Goal: Check status: Check status

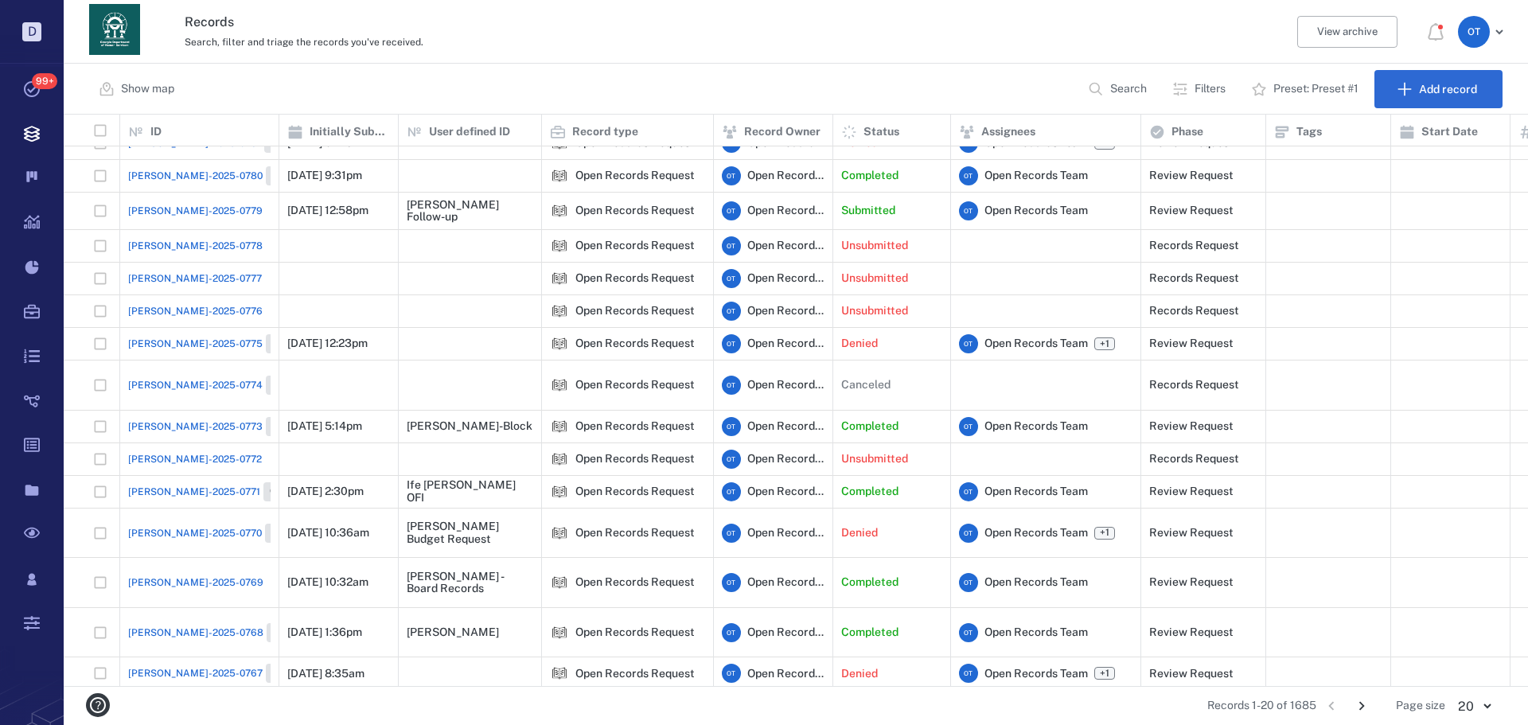
scroll to position [125, 0]
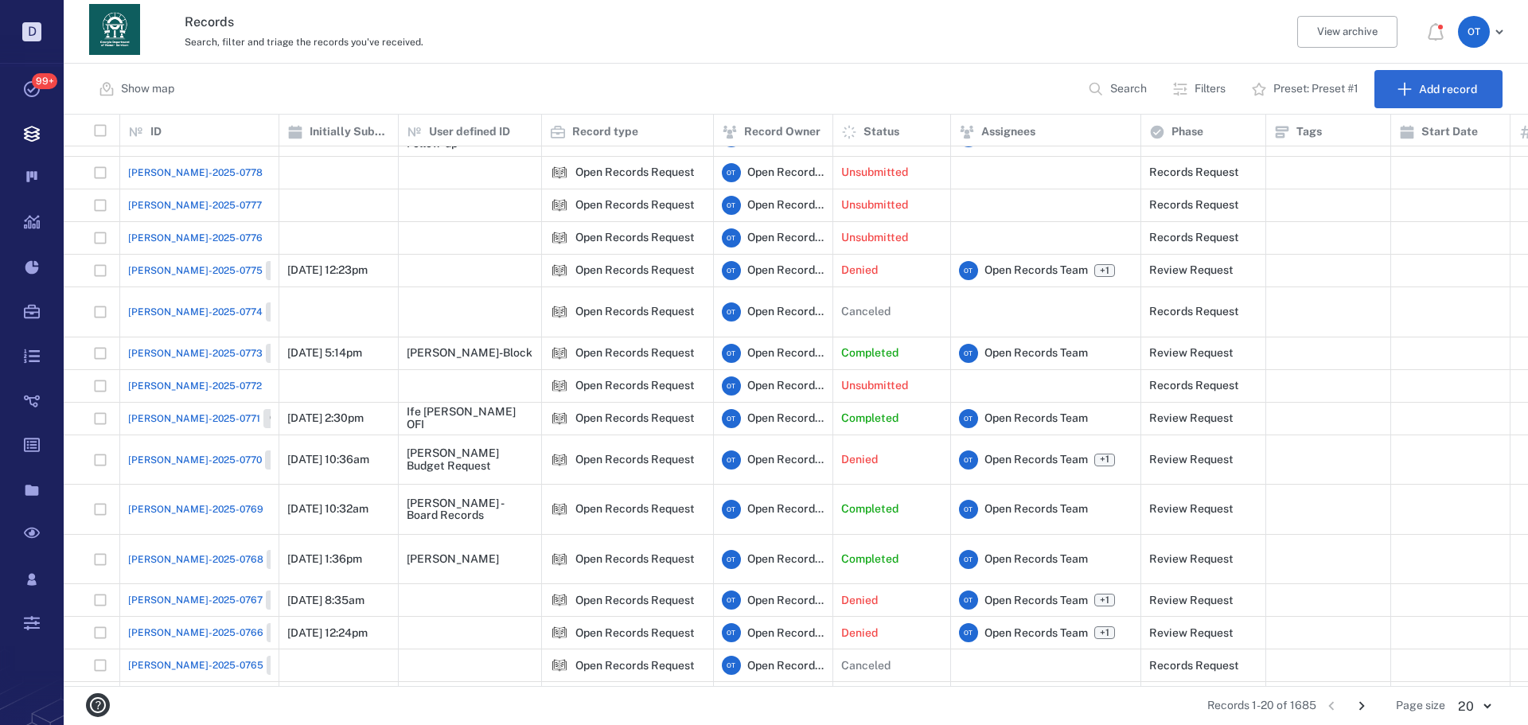
click at [1362, 697] on icon "Go to next page" at bounding box center [1362, 706] width 18 height 18
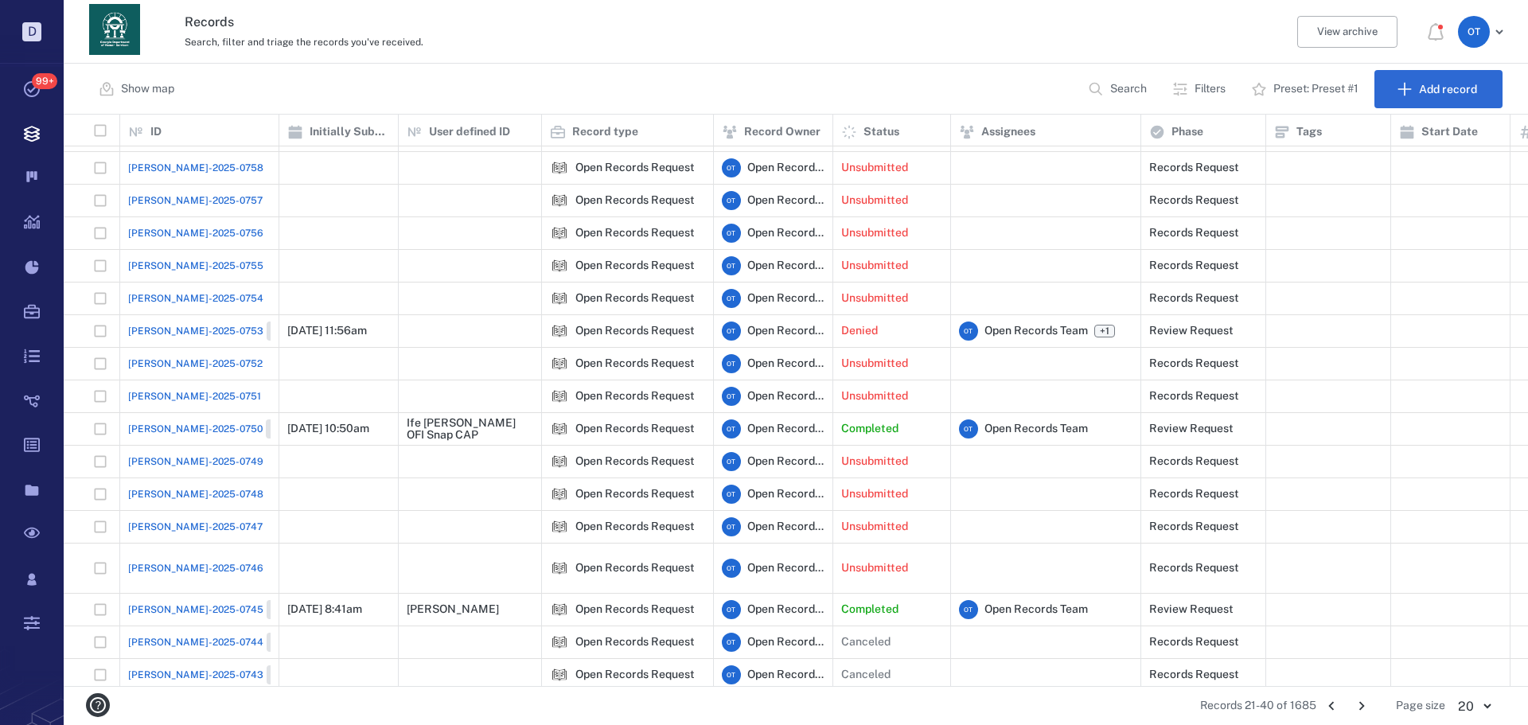
click at [177, 436] on div "[PERSON_NAME]-2025-0750 Closed" at bounding box center [218, 428] width 181 height 19
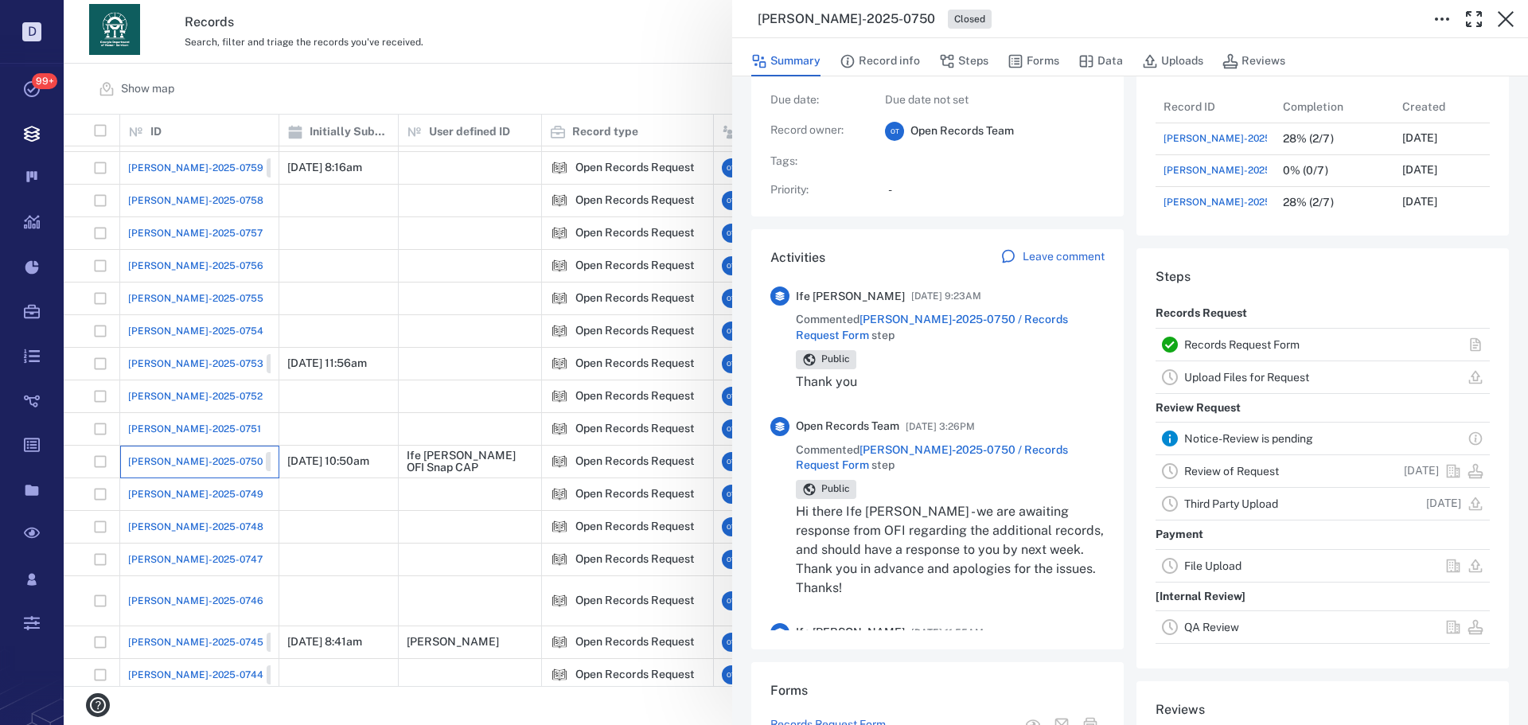
scroll to position [80, 0]
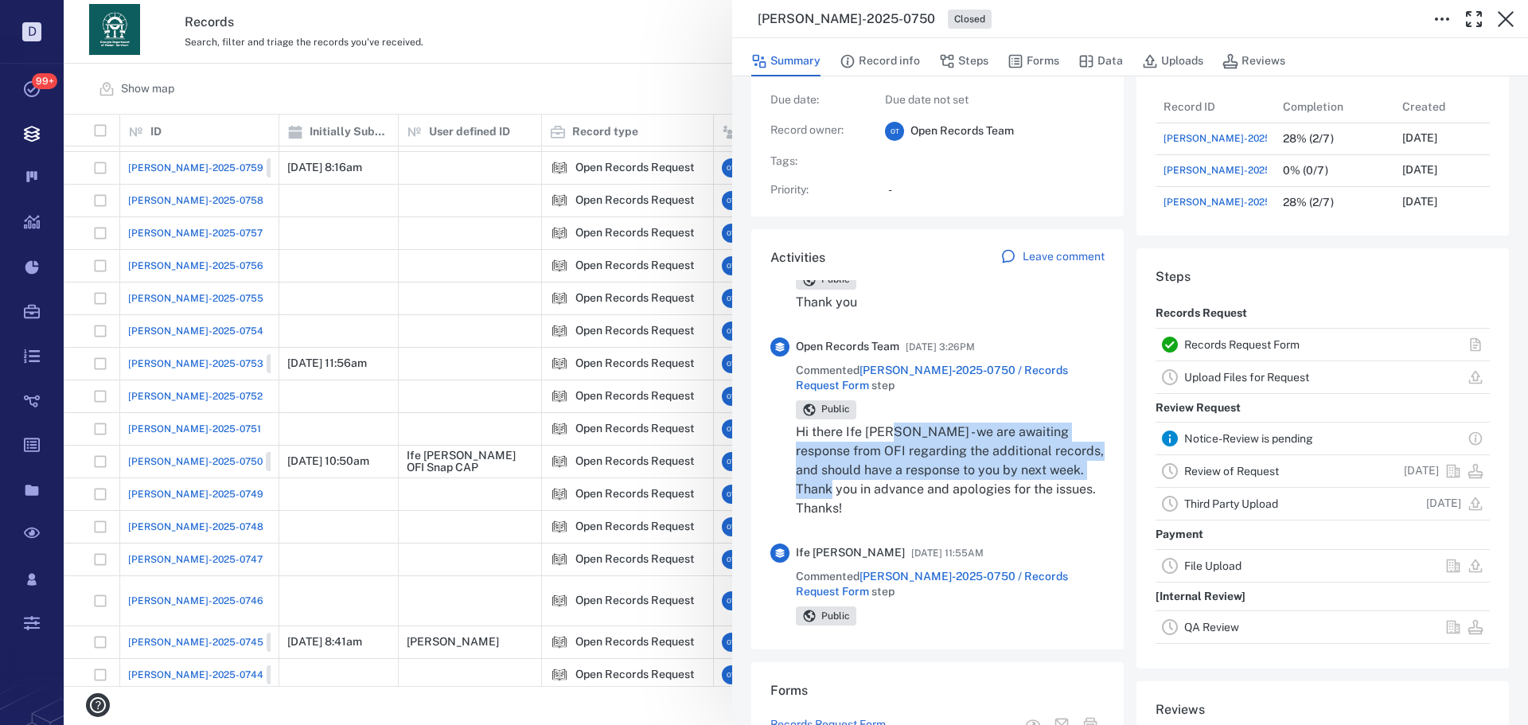
drag, startPoint x: 911, startPoint y: 495, endPoint x: 894, endPoint y: 438, distance: 59.1
click at [894, 438] on p "Hi there Ife [PERSON_NAME] - we are awaiting response from OFI regarding the ad…" at bounding box center [950, 470] width 309 height 95
click at [926, 470] on p "Hi there Ife [PERSON_NAME] - we are awaiting response from OFI regarding the ad…" at bounding box center [950, 470] width 309 height 95
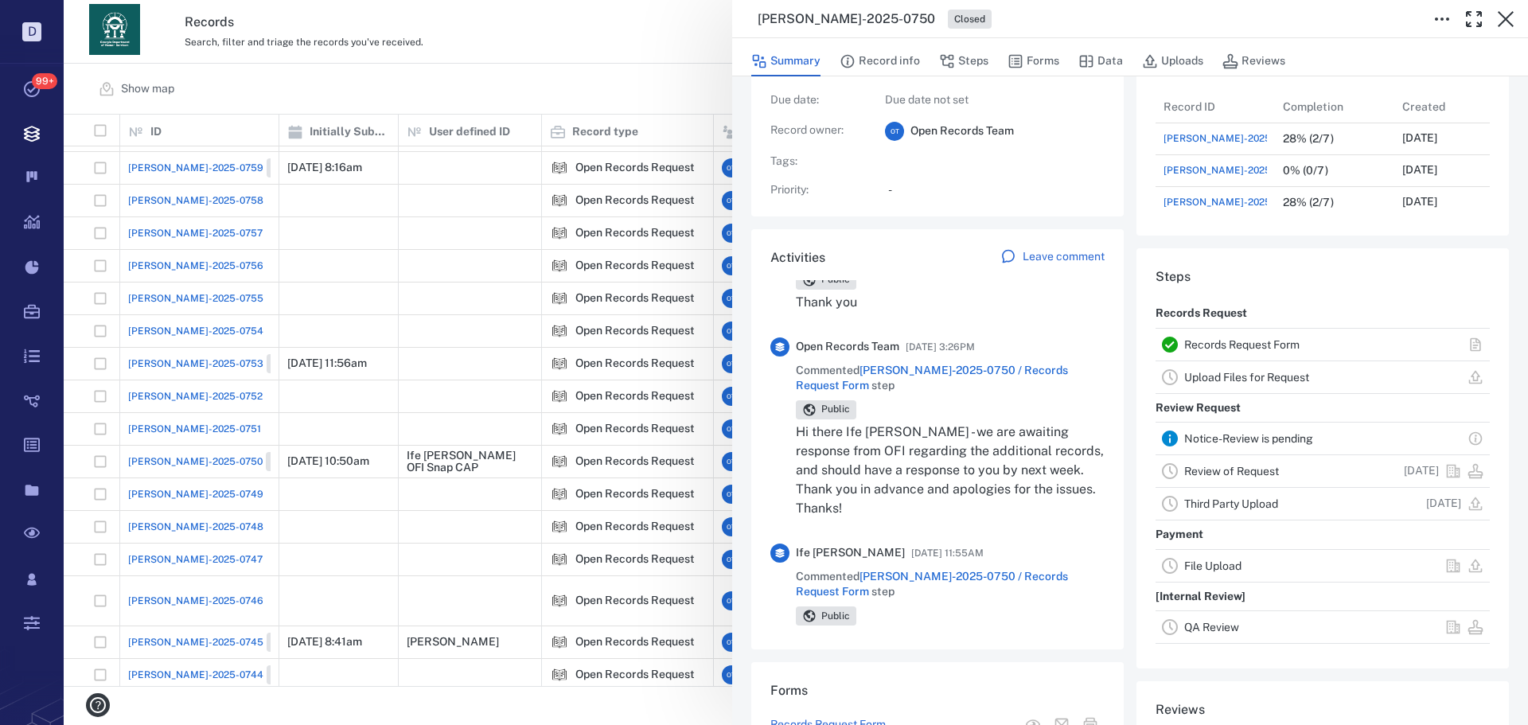
click at [920, 505] on p "Hi there Ife [PERSON_NAME] - we are awaiting response from OFI regarding the ad…" at bounding box center [950, 470] width 309 height 95
drag, startPoint x: 913, startPoint y: 505, endPoint x: 875, endPoint y: 473, distance: 50.2
click at [875, 473] on p "Hi there Ife [PERSON_NAME] - we are awaiting response from OFI regarding the ad…" at bounding box center [950, 470] width 309 height 95
drag, startPoint x: 877, startPoint y: 477, endPoint x: 895, endPoint y: 485, distance: 20.0
click at [878, 477] on p "Hi there Ife [PERSON_NAME] - we are awaiting response from OFI regarding the ad…" at bounding box center [950, 470] width 309 height 95
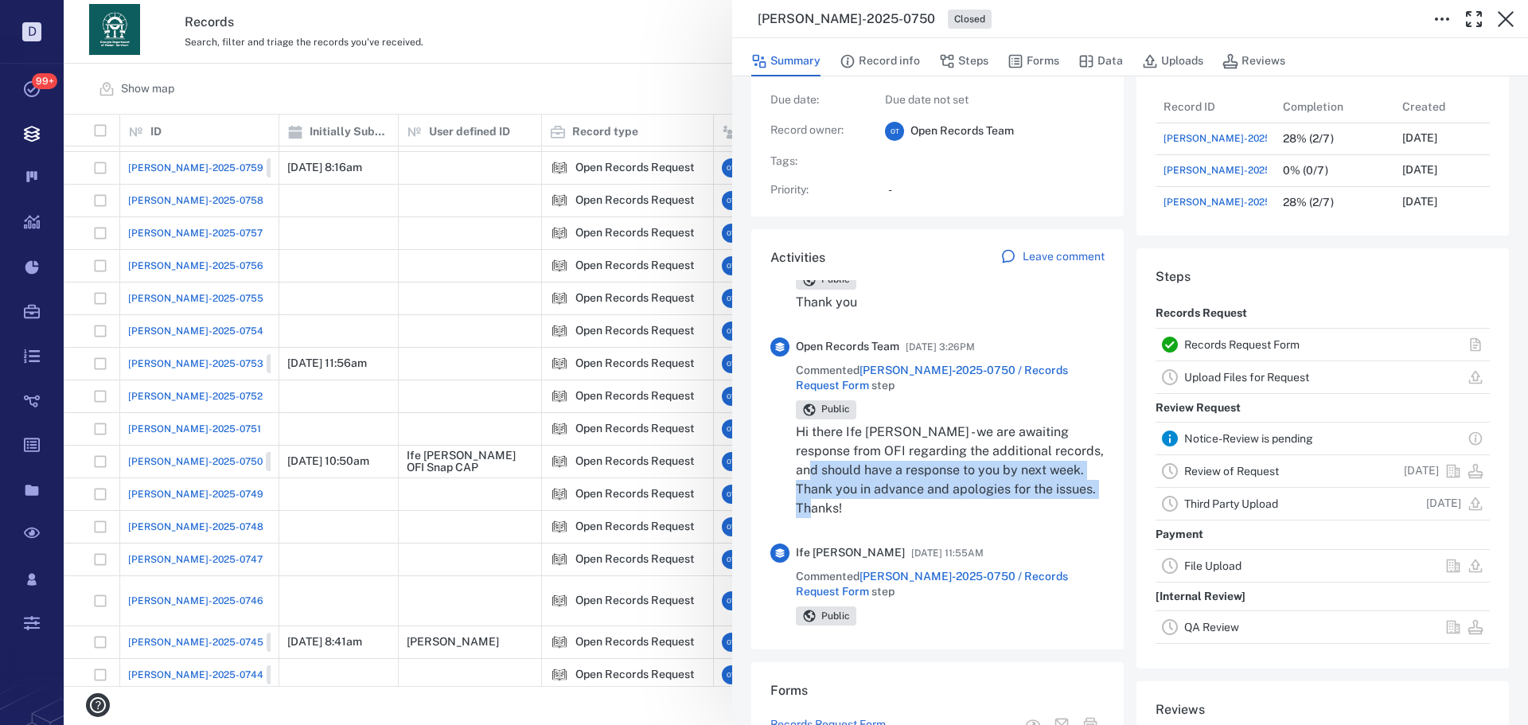
click at [957, 493] on p "Hi there Ife [PERSON_NAME] - we are awaiting response from OFI regarding the ad…" at bounding box center [950, 470] width 309 height 95
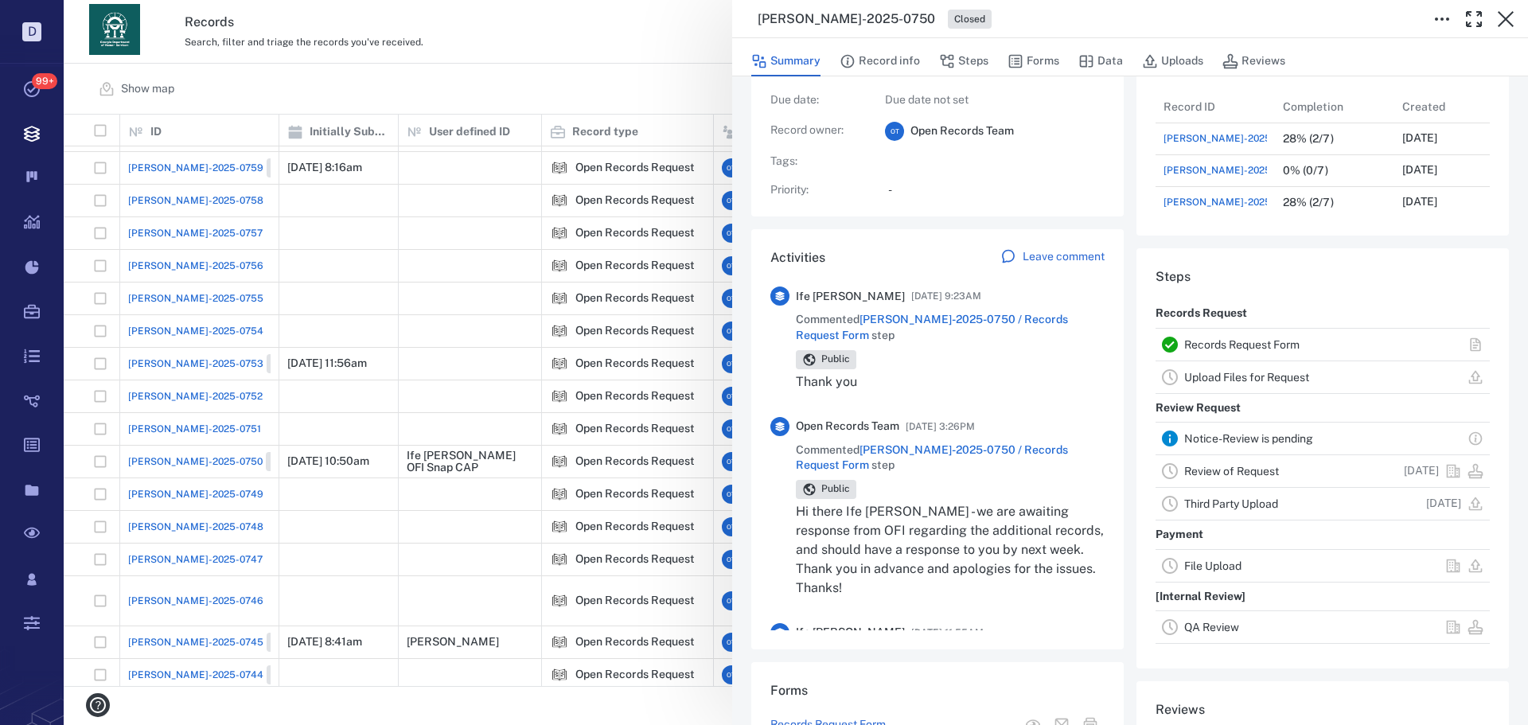
click at [611, 72] on div "[PERSON_NAME]-2025-0750 Closed Summary Record info Steps Forms Data Uploads Rev…" at bounding box center [796, 362] width 1464 height 725
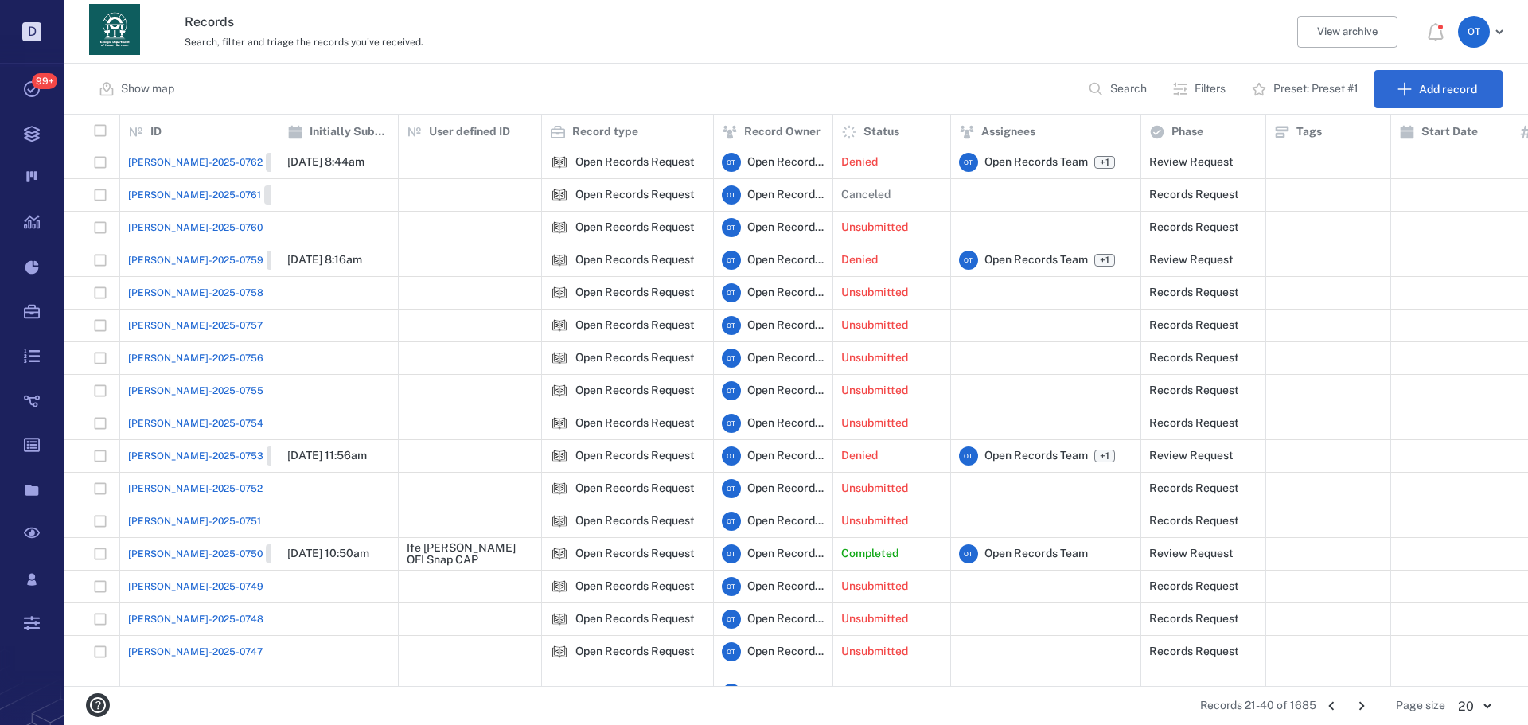
click at [1338, 699] on icon "Go to previous page" at bounding box center [1332, 706] width 18 height 18
click at [1337, 704] on li "pagination navigation" at bounding box center [1331, 705] width 30 height 25
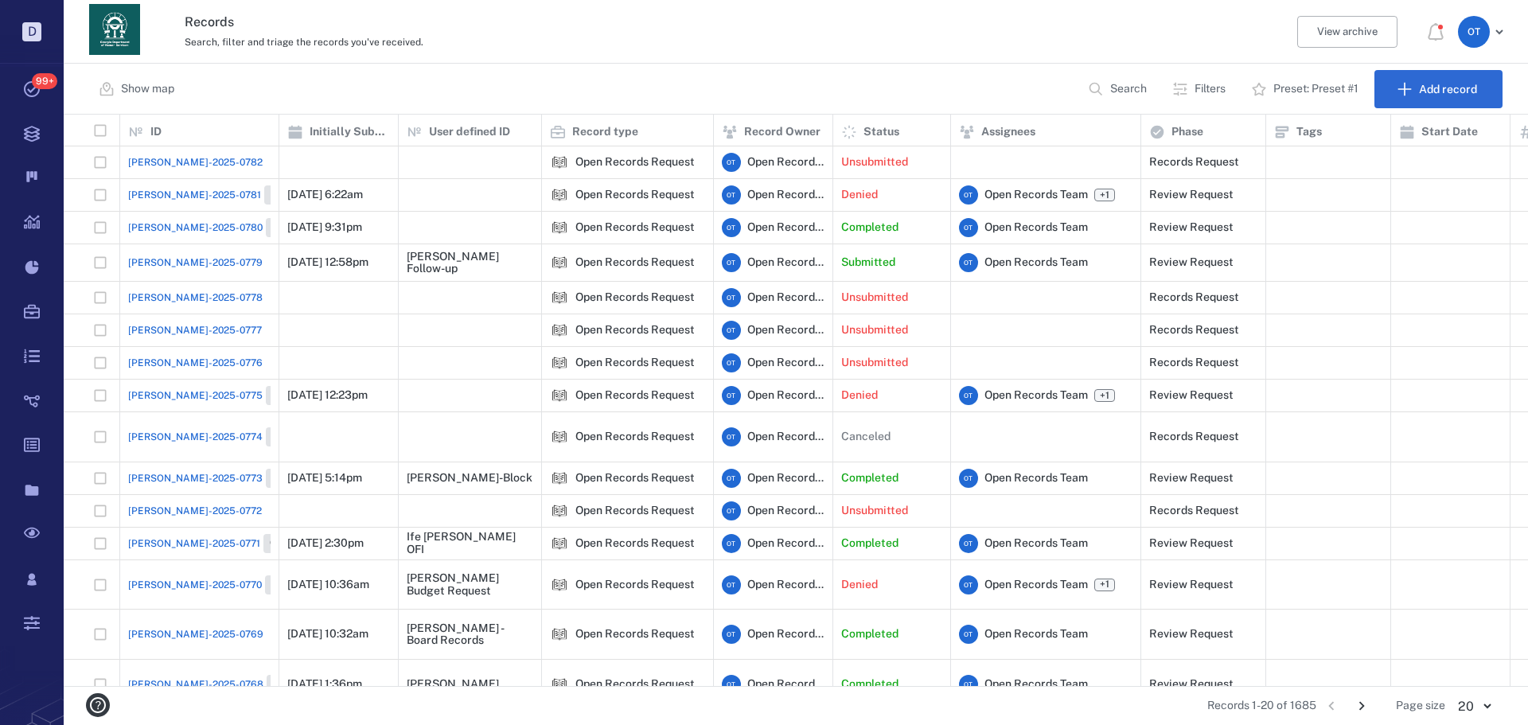
click at [1334, 707] on li "pagination navigation" at bounding box center [1331, 705] width 30 height 25
click at [1333, 709] on li "pagination navigation" at bounding box center [1331, 705] width 30 height 25
